Goal: Information Seeking & Learning: Learn about a topic

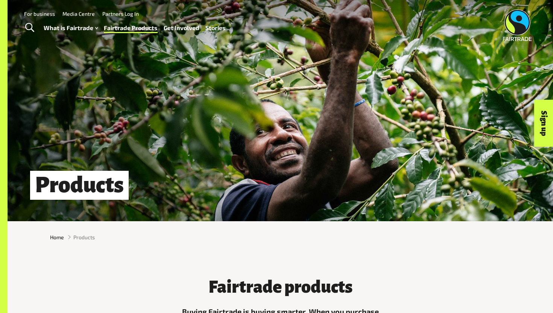
click at [96, 172] on h1 "Products" at bounding box center [79, 185] width 99 height 29
click at [93, 191] on h1 "Products" at bounding box center [79, 185] width 99 height 29
click at [86, 239] on span "Products" at bounding box center [83, 237] width 21 height 8
click at [62, 242] on div "Home Products" at bounding box center [280, 237] width 545 height 20
click at [58, 235] on span "Home" at bounding box center [57, 237] width 14 height 8
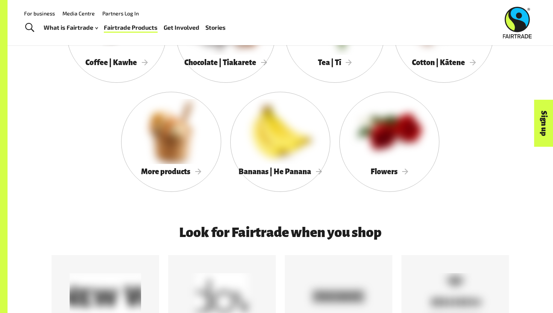
scroll to position [640, 0]
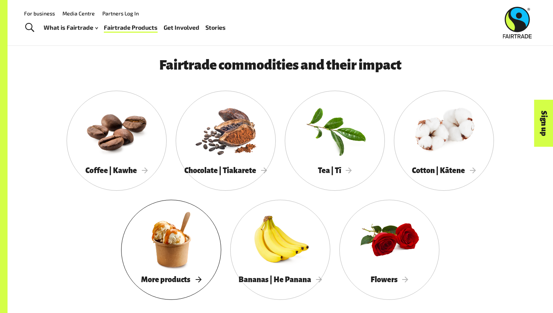
click at [182, 276] on span "More products" at bounding box center [171, 279] width 60 height 8
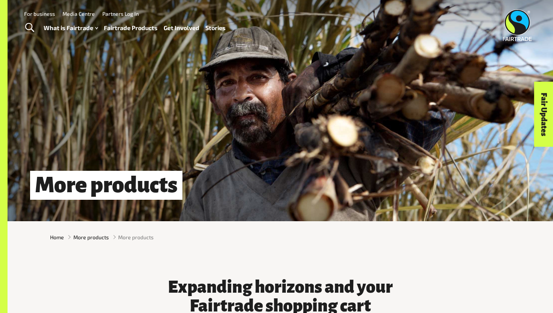
scroll to position [3, 0]
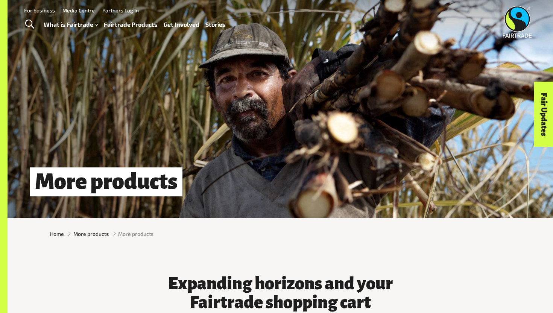
click at [154, 172] on h1 "More products" at bounding box center [106, 181] width 152 height 29
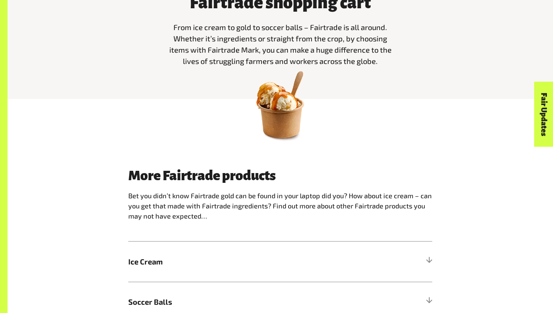
click at [294, 131] on img at bounding box center [280, 104] width 79 height 79
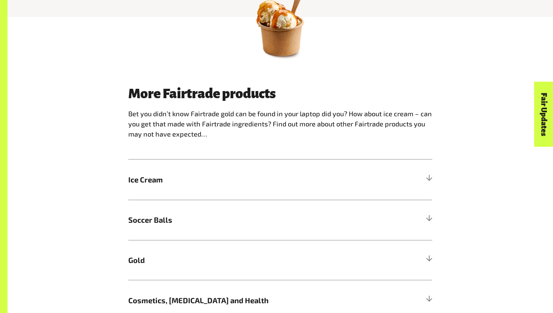
scroll to position [477, 0]
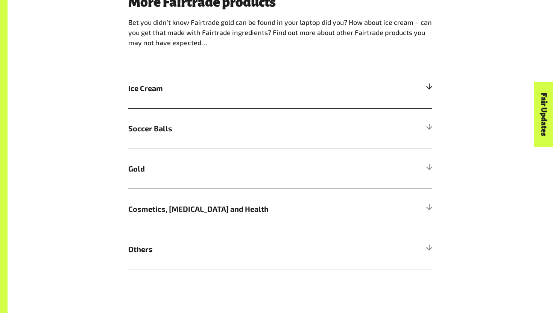
click at [274, 94] on h5 "Ice Cream" at bounding box center [280, 88] width 304 height 40
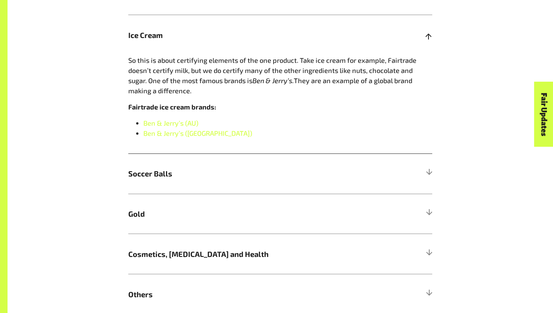
scroll to position [553, 0]
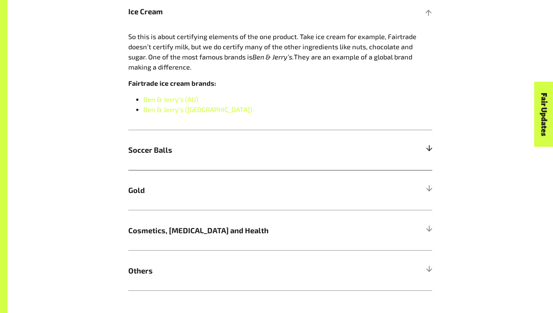
click at [255, 152] on span "Soccer Balls" at bounding box center [242, 149] width 228 height 11
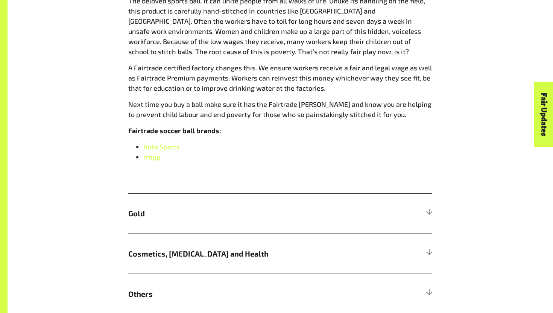
scroll to position [644, 0]
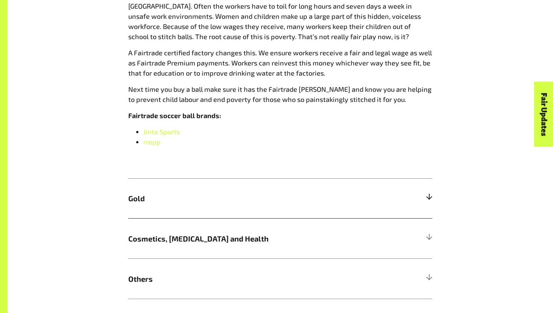
click at [211, 184] on h5 "Gold" at bounding box center [280, 198] width 304 height 40
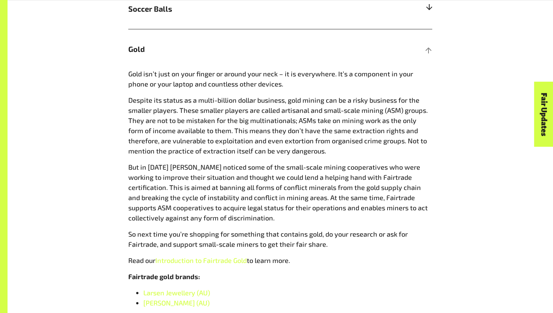
scroll to position [639, 0]
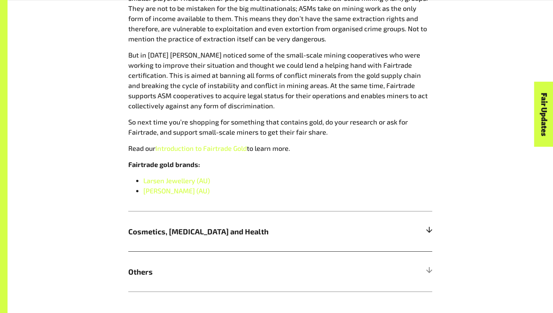
click at [202, 228] on span "Cosmetics, Skin Care and Health" at bounding box center [242, 231] width 228 height 11
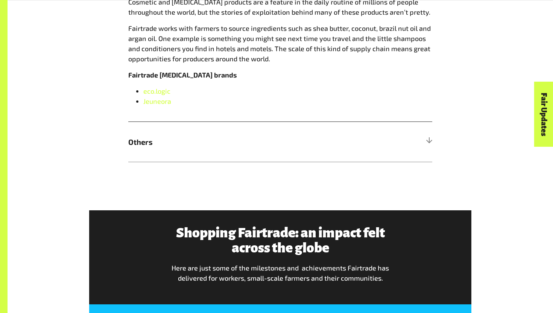
scroll to position [724, 0]
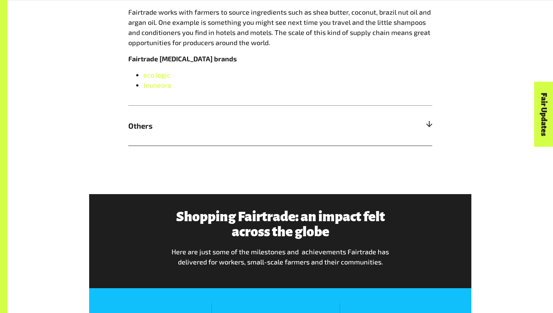
click at [203, 115] on h5 "Others" at bounding box center [280, 125] width 304 height 40
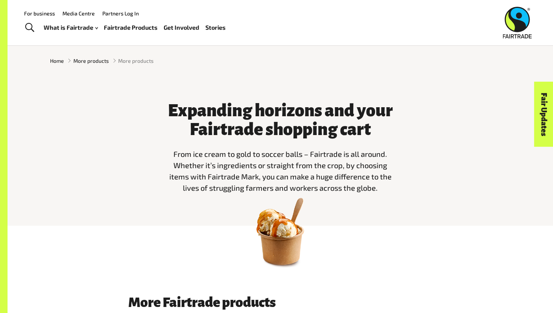
scroll to position [88, 0]
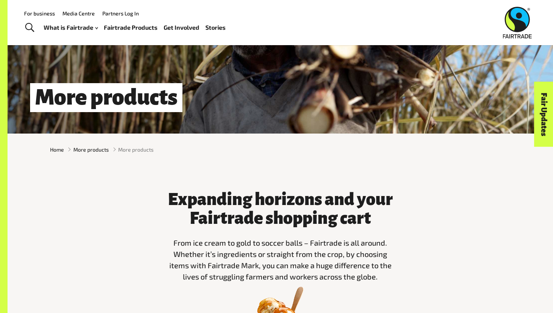
click at [30, 28] on span "Toggle Search" at bounding box center [29, 28] width 9 height 10
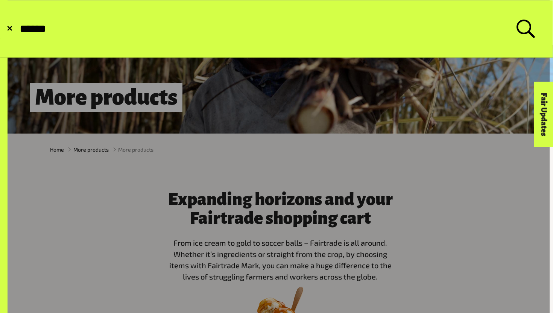
type input "******"
click at [18, 29] on button "Submit Search" at bounding box center [18, 29] width 0 height 0
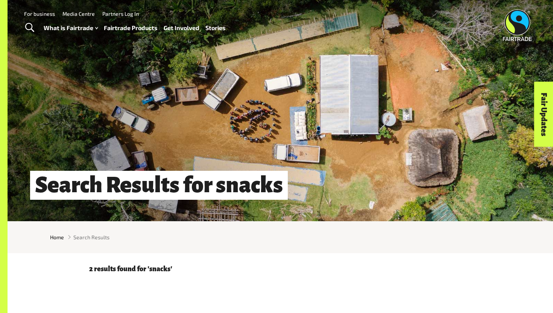
click at [30, 27] on span "Toggle Search" at bounding box center [29, 28] width 9 height 10
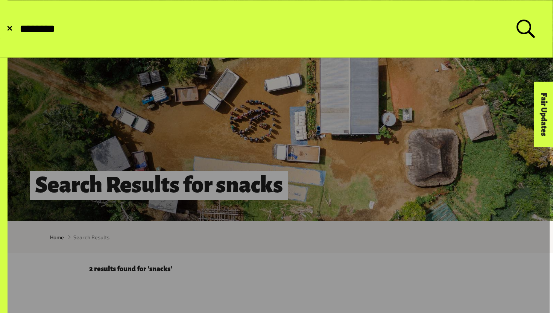
type input "********"
click at [18, 29] on button "Submit Search" at bounding box center [18, 29] width 0 height 0
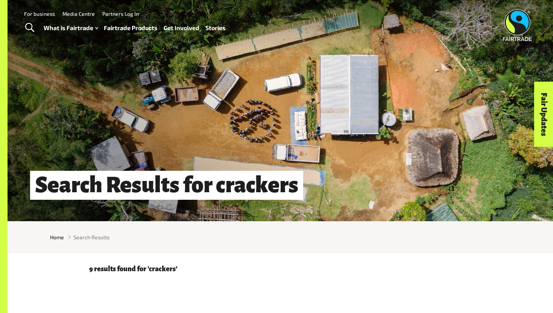
click at [29, 29] on span "Toggle Search" at bounding box center [29, 28] width 9 height 10
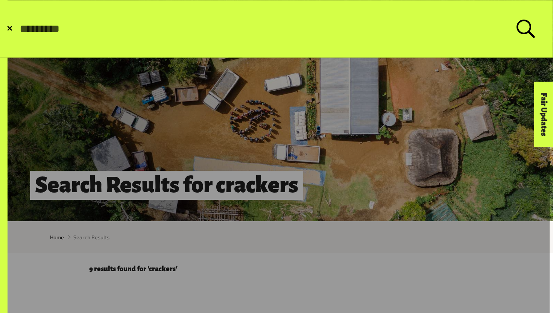
click at [108, 32] on input "Search for:" at bounding box center [268, 29] width 498 height 13
type input "******"
click at [18, 29] on button "Submit Search" at bounding box center [18, 29] width 0 height 0
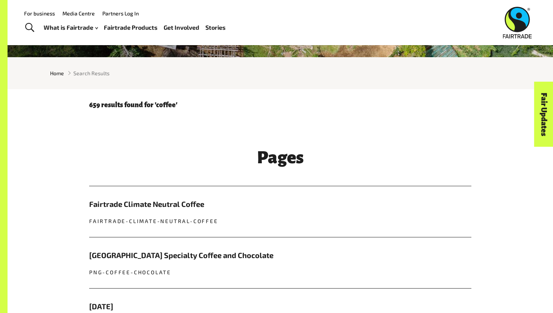
scroll to position [126, 0]
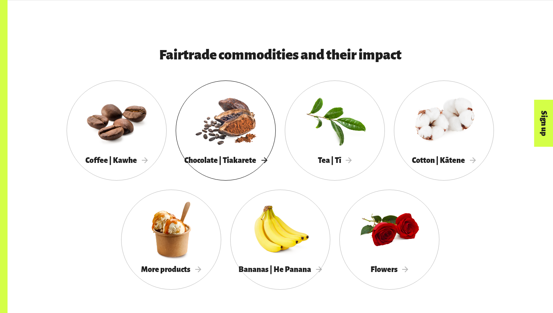
scroll to position [665, 0]
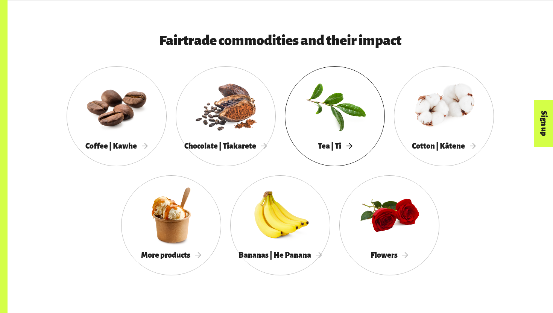
click at [312, 131] on div at bounding box center [335, 105] width 100 height 65
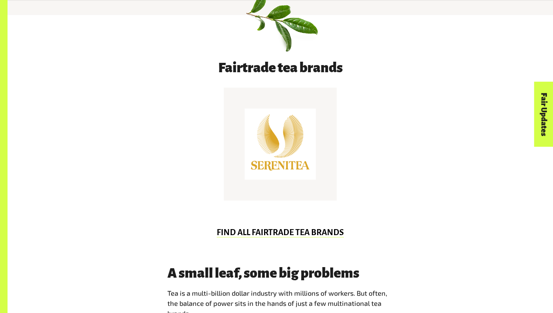
scroll to position [478, 0]
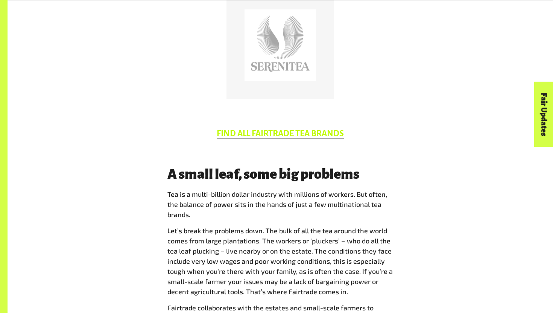
click at [290, 133] on link "FIND ALL FAIRTRADE TEA BRANDS" at bounding box center [280, 133] width 127 height 9
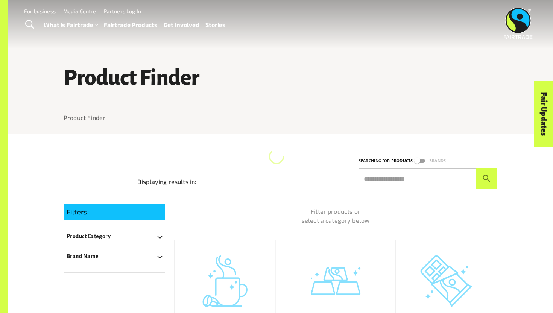
scroll to position [202, 0]
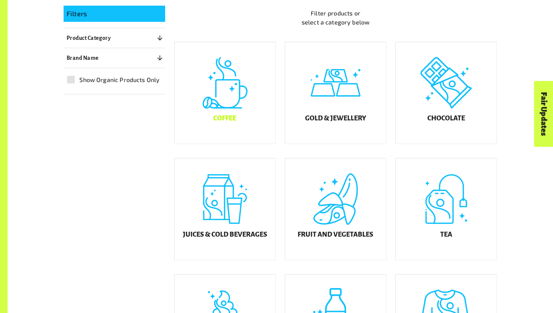
click at [231, 119] on h5 "Coffee" at bounding box center [224, 119] width 23 height 8
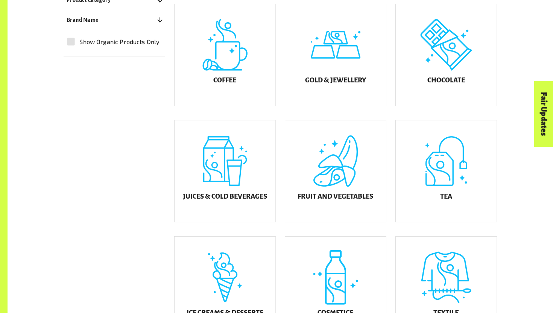
scroll to position [362, 0]
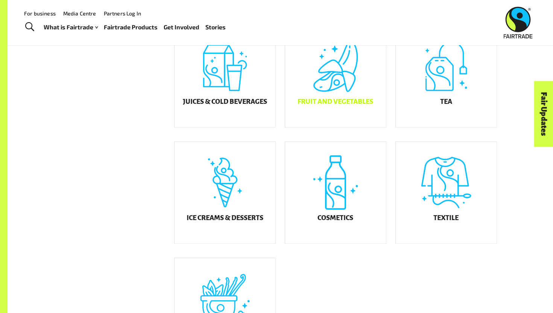
click at [340, 94] on div "Fruit and Vegetables" at bounding box center [335, 77] width 101 height 102
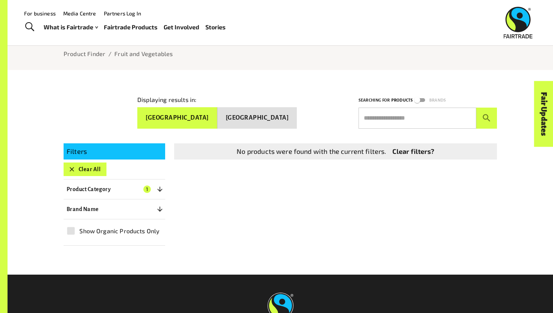
scroll to position [62, 0]
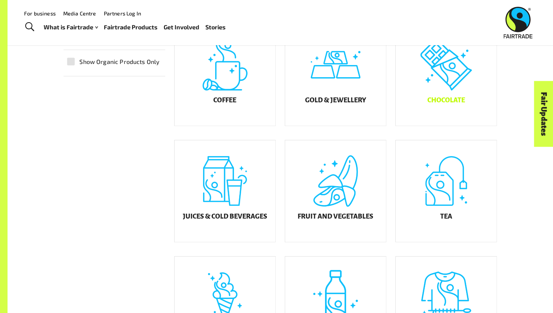
scroll to position [331, 0]
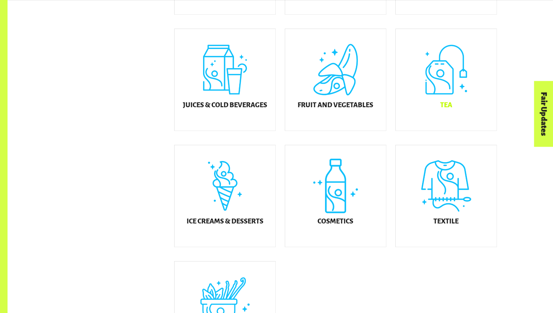
click at [467, 79] on div "Tea" at bounding box center [446, 80] width 101 height 102
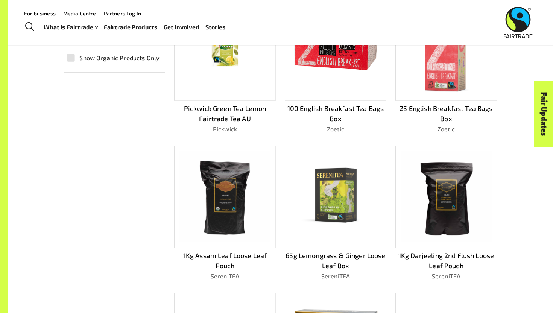
scroll to position [107, 0]
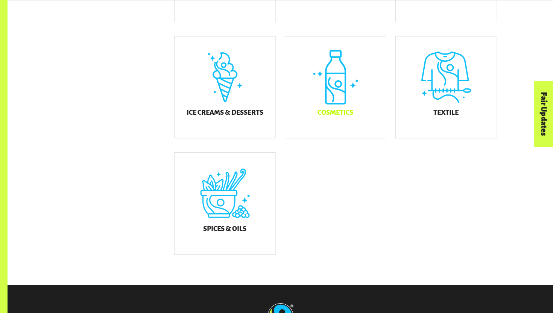
scroll to position [455, 0]
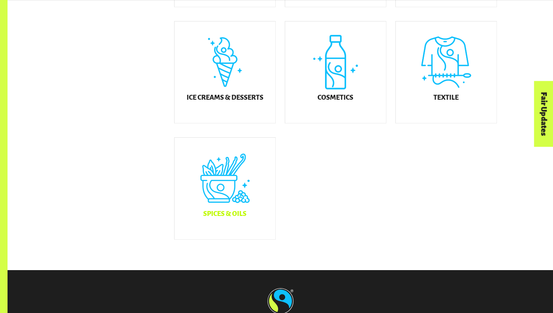
click at [223, 188] on div "Spices & Oils" at bounding box center [225, 189] width 101 height 102
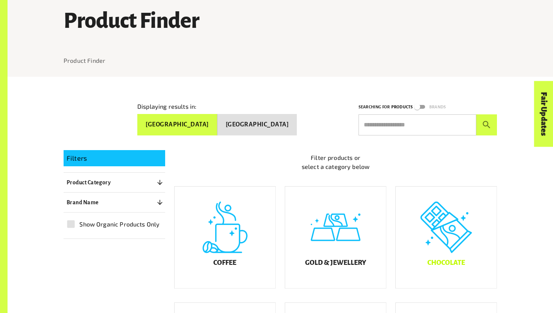
click at [443, 217] on div "Chocolate" at bounding box center [446, 238] width 101 height 102
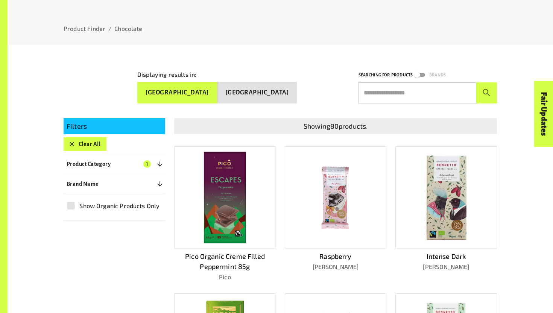
scroll to position [91, 0]
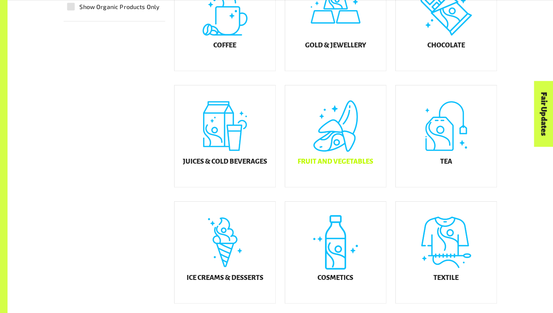
click at [322, 145] on div "Fruit and Vegetables" at bounding box center [335, 136] width 101 height 102
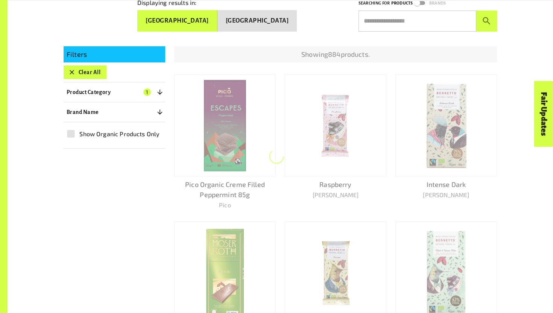
scroll to position [133, 0]
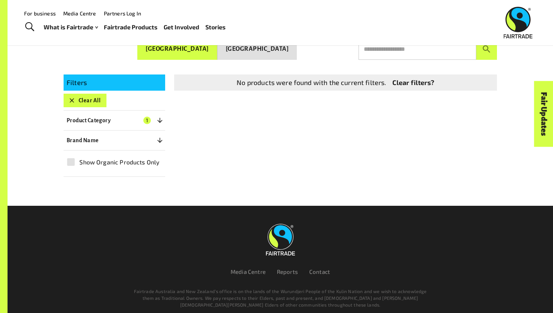
click at [271, 53] on button "New Zealand" at bounding box center [257, 48] width 80 height 21
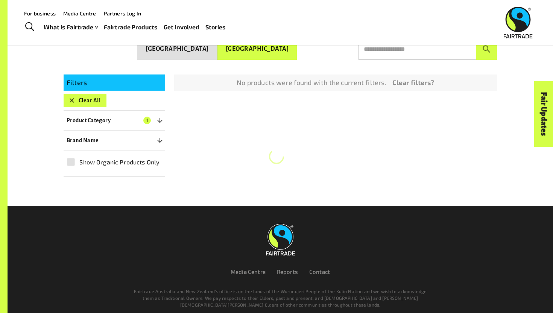
scroll to position [98, 0]
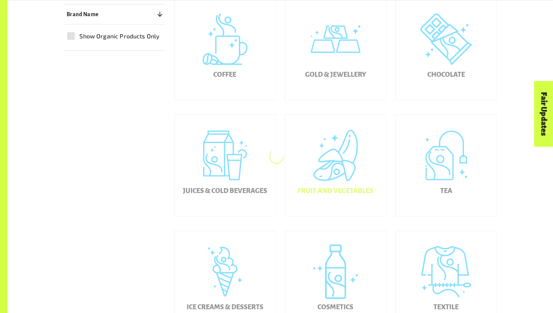
scroll to position [275, 0]
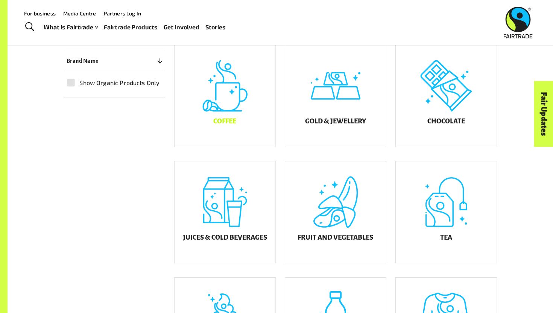
click at [229, 106] on div "Coffee" at bounding box center [225, 96] width 101 height 102
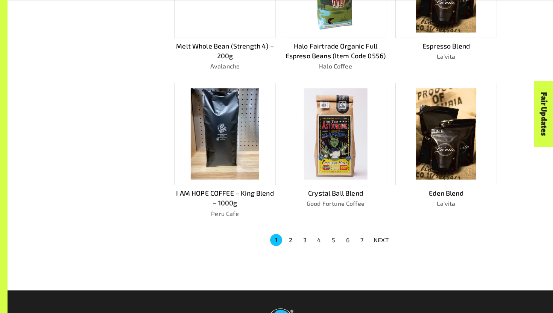
scroll to position [513, 0]
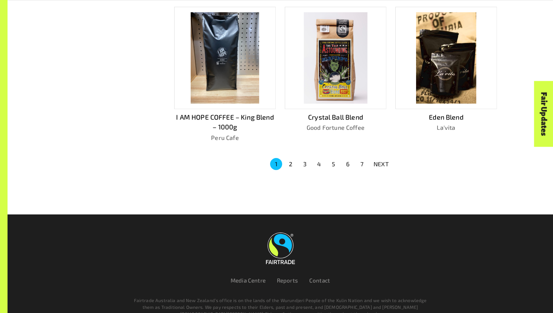
click at [290, 160] on button "2" at bounding box center [290, 164] width 12 height 12
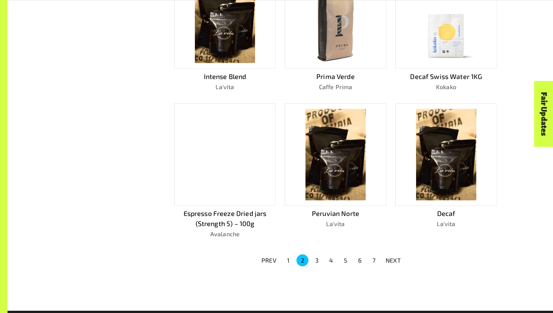
scroll to position [432, 0]
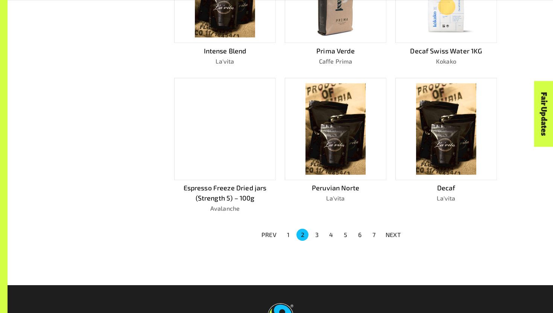
click at [314, 230] on button "3" at bounding box center [317, 235] width 12 height 12
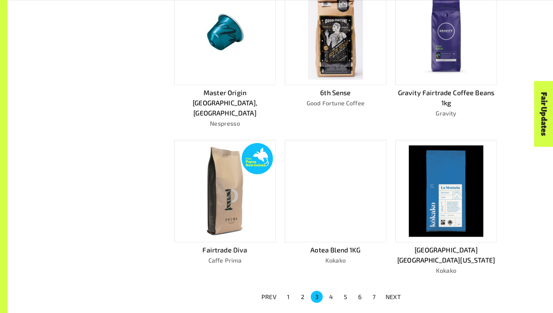
scroll to position [400, 0]
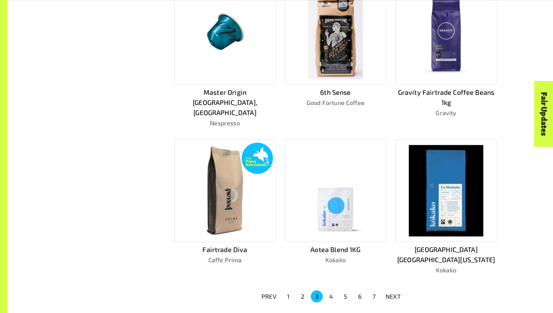
click at [330, 290] on button "4" at bounding box center [331, 296] width 12 height 12
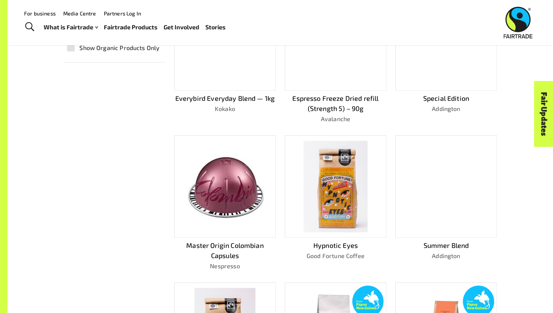
scroll to position [382, 0]
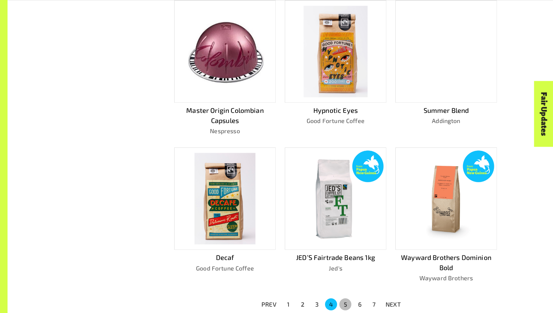
click at [348, 305] on button "5" at bounding box center [345, 304] width 12 height 12
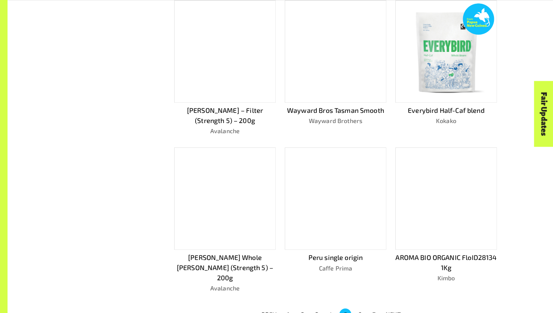
scroll to position [357, 0]
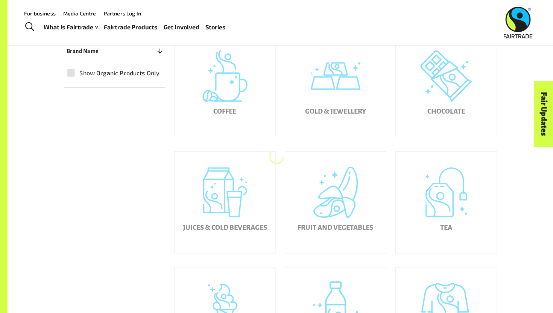
scroll to position [199, 0]
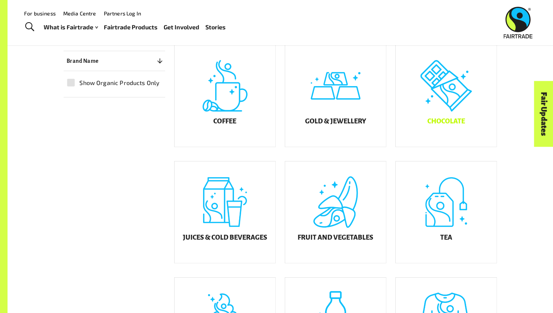
click at [471, 121] on div "Chocolate" at bounding box center [446, 96] width 101 height 102
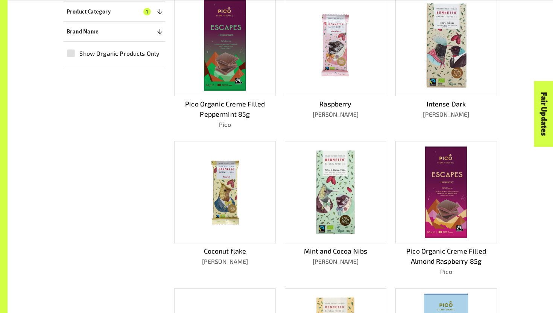
scroll to position [493, 0]
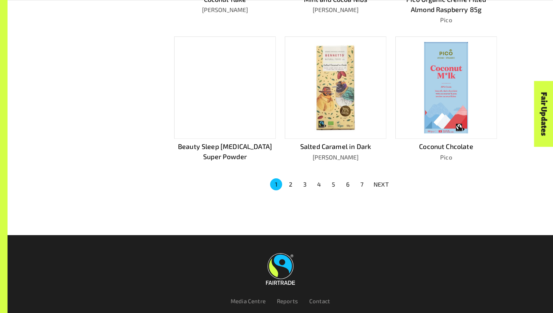
click at [293, 181] on button "2" at bounding box center [290, 184] width 12 height 12
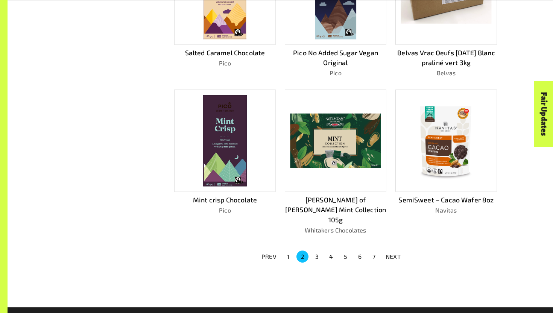
scroll to position [538, 0]
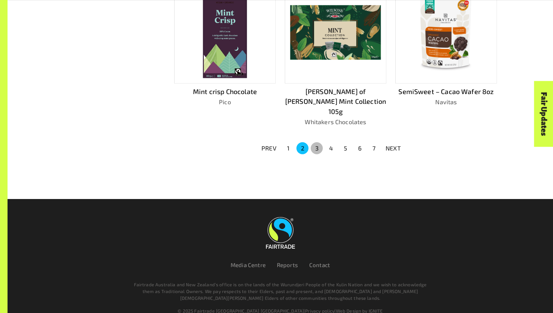
click at [314, 142] on button "3" at bounding box center [317, 148] width 12 height 12
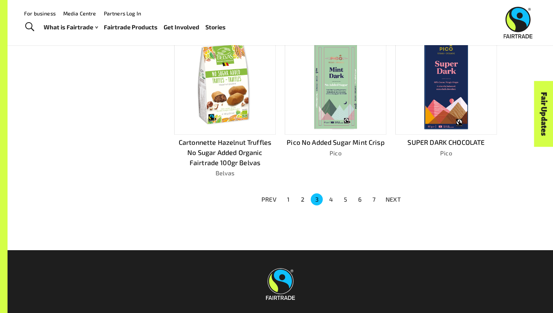
scroll to position [474, 0]
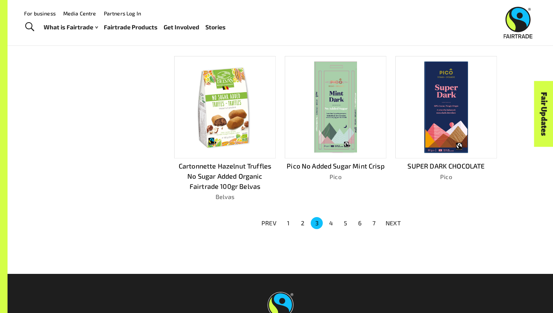
click at [332, 218] on button "4" at bounding box center [331, 223] width 12 height 12
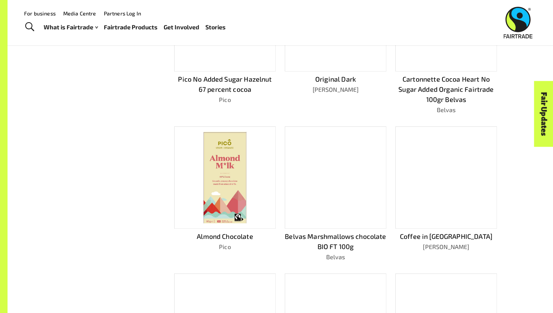
scroll to position [0, 0]
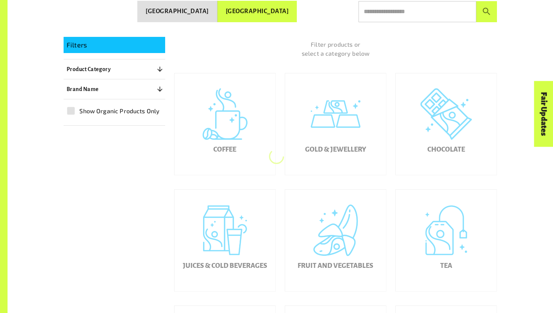
scroll to position [199, 0]
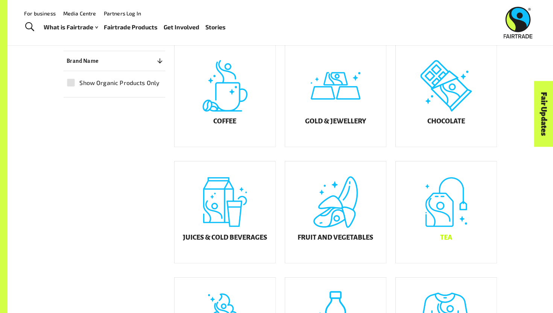
click at [463, 203] on div "Tea" at bounding box center [446, 212] width 101 height 102
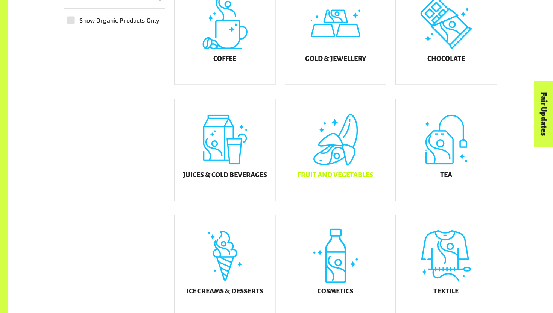
scroll to position [302, 0]
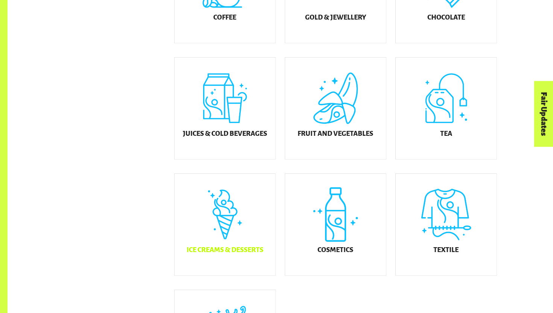
click at [236, 226] on div "Ice Creams & Desserts" at bounding box center [225, 225] width 101 height 102
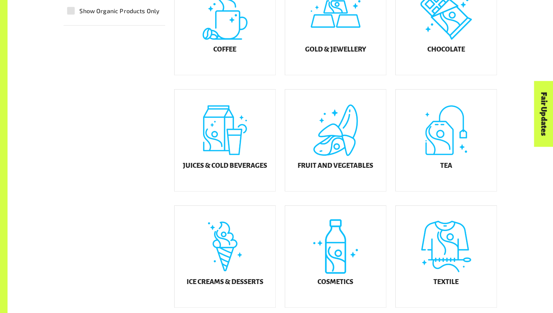
scroll to position [302, 0]
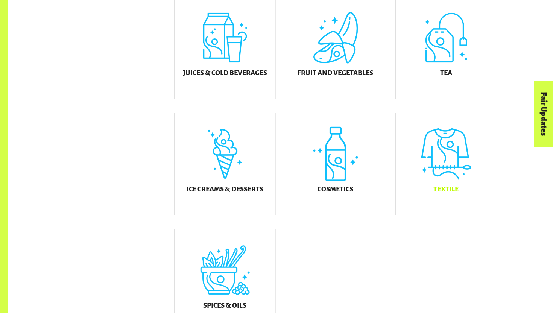
click at [452, 171] on div "Textile" at bounding box center [446, 164] width 101 height 102
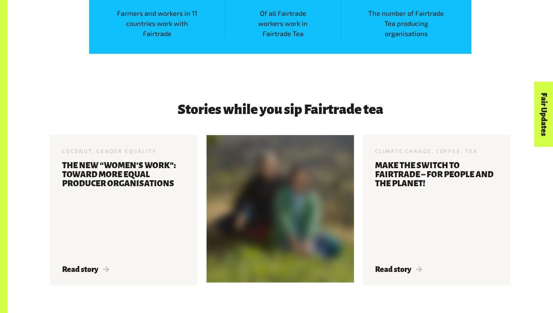
scroll to position [1261, 0]
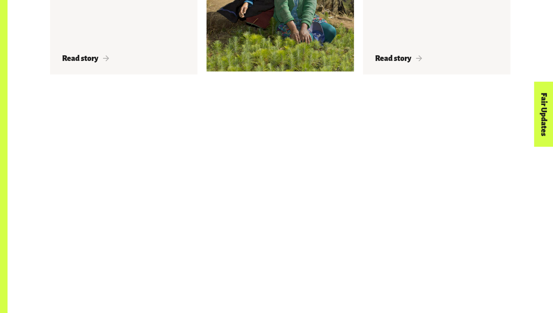
scroll to position [1261, 0]
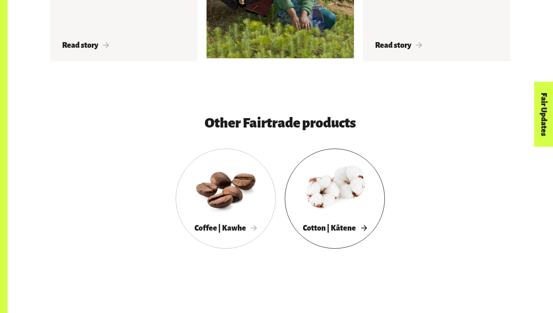
click at [357, 213] on div at bounding box center [335, 187] width 100 height 65
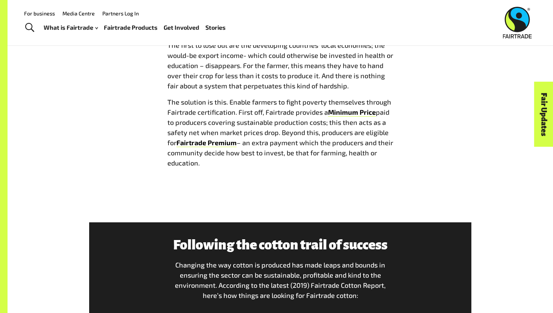
scroll to position [993, 0]
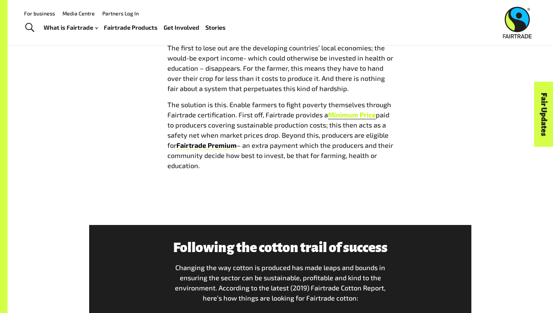
click at [360, 117] on b "Minimum Price" at bounding box center [352, 115] width 48 height 8
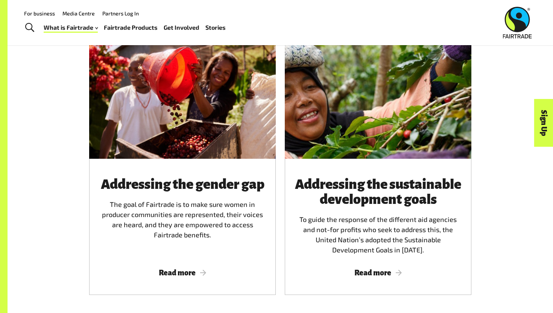
scroll to position [685, 0]
